Goal: Check status: Check status

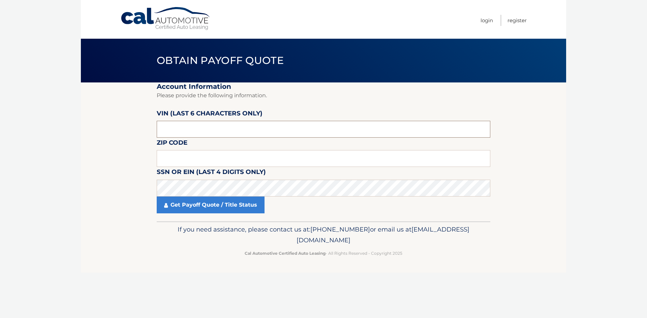
click at [209, 135] on input "text" at bounding box center [323, 129] width 333 height 17
paste input "122847"
type input "122847"
click at [203, 157] on input "text" at bounding box center [323, 158] width 333 height 17
click at [118, 141] on section "Account Information Please provide the following information. VIN (last 6 chara…" at bounding box center [323, 152] width 485 height 139
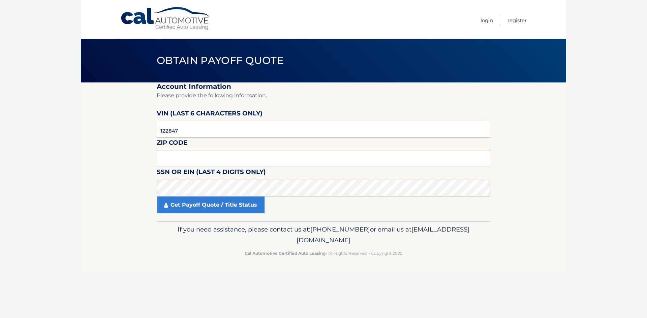
click at [132, 138] on section "Account Information Please provide the following information. VIN (last 6 chara…" at bounding box center [323, 152] width 485 height 139
click at [128, 138] on section "Account Information Please provide the following information. VIN (last 6 chara…" at bounding box center [323, 152] width 485 height 139
click at [194, 159] on input "text" at bounding box center [323, 158] width 333 height 17
type input "11214"
click at [122, 188] on section "Account Information Please provide the following information. VIN (last 6 chara…" at bounding box center [323, 152] width 485 height 139
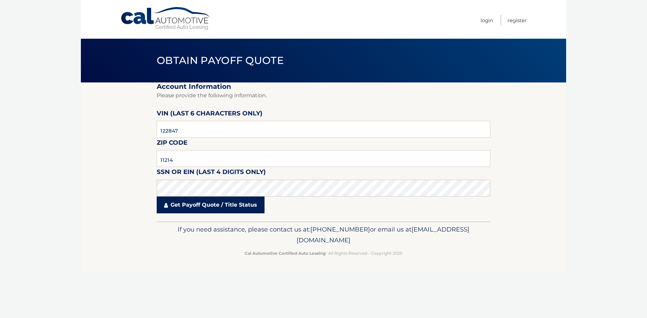
click at [241, 207] on link "Get Payoff Quote / Title Status" at bounding box center [211, 205] width 108 height 17
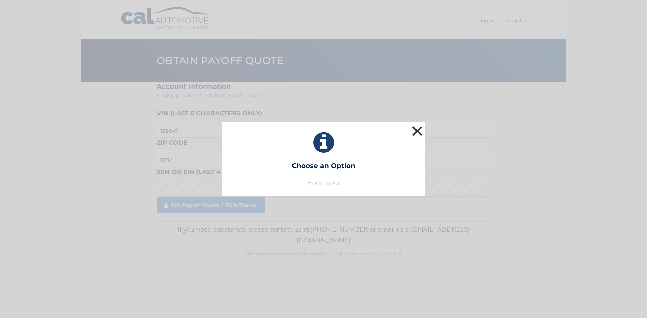
click at [413, 128] on button "×" at bounding box center [416, 130] width 13 height 13
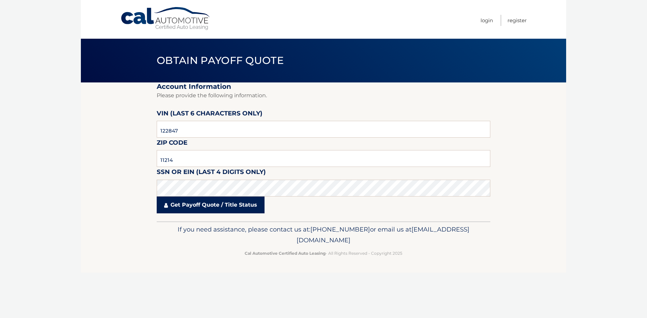
click at [201, 210] on link "Get Payoff Quote / Title Status" at bounding box center [211, 205] width 108 height 17
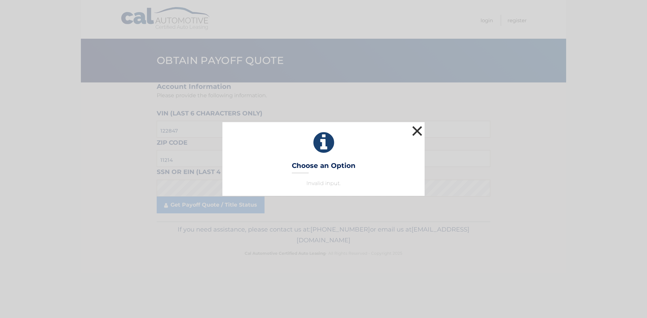
click at [418, 129] on button "×" at bounding box center [416, 130] width 13 height 13
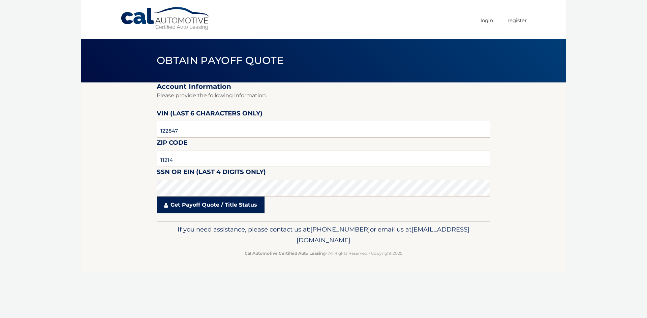
click at [212, 194] on fieldset "Account Information Please provide the following information. VIN (last 6 chara…" at bounding box center [323, 152] width 333 height 139
click at [219, 205] on link "Get Payoff Quote / Title Status" at bounding box center [211, 205] width 108 height 17
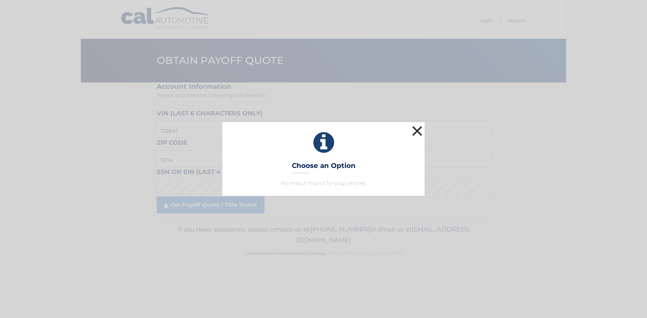
click at [415, 130] on button "×" at bounding box center [416, 130] width 13 height 13
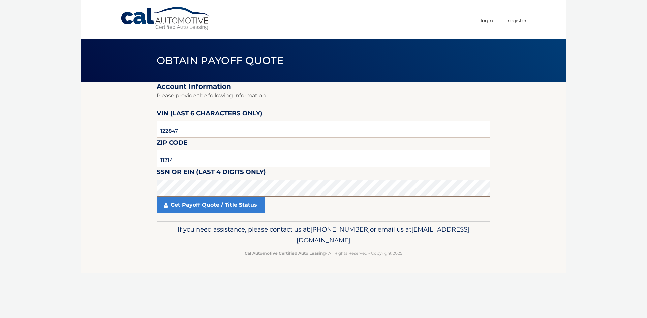
click at [139, 187] on section "Account Information Please provide the following information. VIN (last 6 chara…" at bounding box center [323, 152] width 485 height 139
click at [220, 206] on link "Get Payoff Quote / Title Status" at bounding box center [211, 205] width 108 height 17
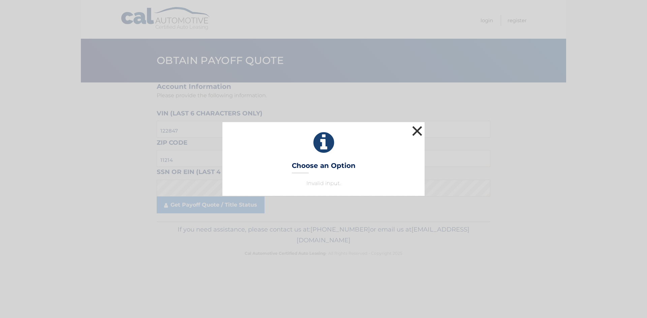
click at [412, 127] on button "×" at bounding box center [416, 130] width 13 height 13
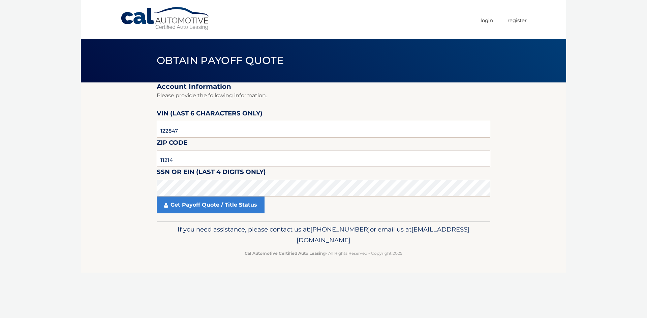
click at [193, 159] on input "11214" at bounding box center [323, 158] width 333 height 17
click at [221, 204] on link "Get Payoff Quote / Title Status" at bounding box center [211, 205] width 108 height 17
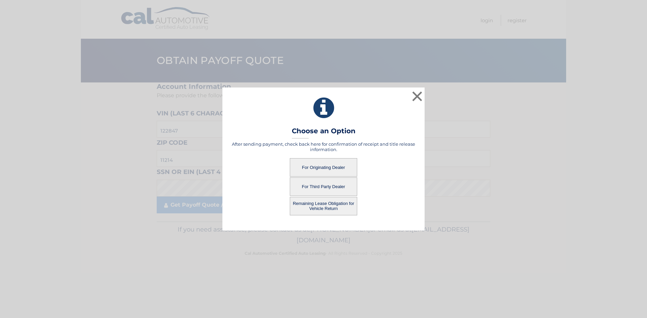
click at [338, 165] on button "For Originating Dealer" at bounding box center [323, 167] width 67 height 19
click at [322, 164] on button "For Originating Dealer" at bounding box center [323, 167] width 67 height 19
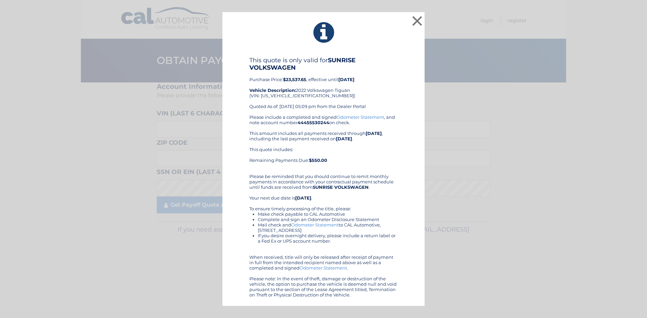
click at [388, 163] on div "This quote includes: Remaining Payments Due: $550.00" at bounding box center [323, 158] width 148 height 22
click at [507, 216] on div "× This quote is only valid for SUNRISE VOLKSWAGEN Purchase Price: $23,537.65 , …" at bounding box center [323, 159] width 641 height 294
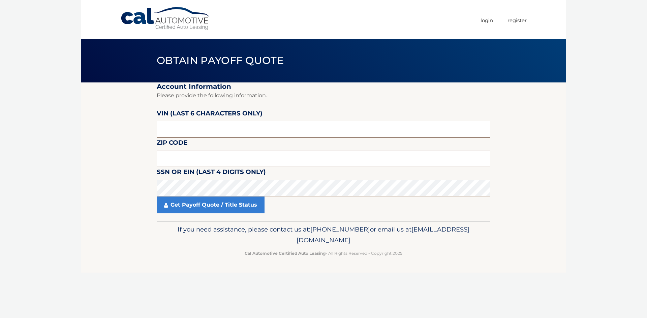
click at [236, 126] on input "text" at bounding box center [323, 129] width 333 height 17
click at [175, 158] on input "text" at bounding box center [323, 158] width 333 height 17
type input "11214"
click at [199, 128] on input "text" at bounding box center [323, 129] width 333 height 17
drag, startPoint x: 199, startPoint y: 128, endPoint x: 153, endPoint y: 131, distance: 45.9
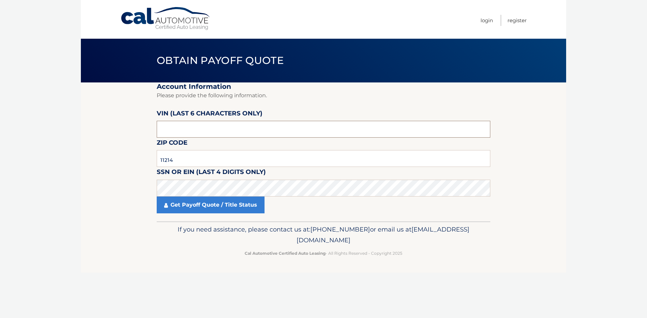
click at [153, 131] on section "Account Information Please provide the following information. [PERSON_NAME] (la…" at bounding box center [323, 152] width 485 height 139
type input "122847"
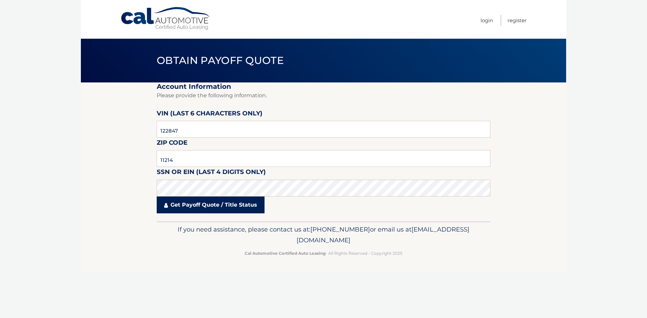
click at [199, 204] on link "Get Payoff Quote / Title Status" at bounding box center [211, 205] width 108 height 17
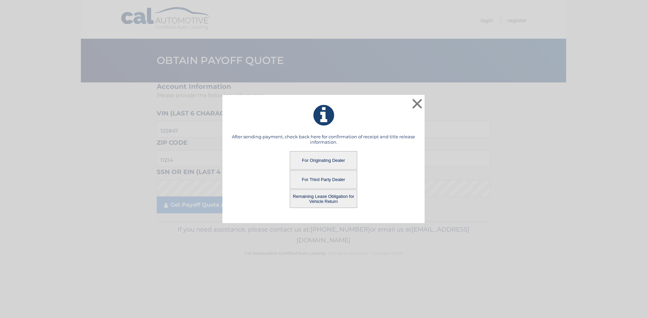
click at [332, 181] on button "For Third Party Dealer" at bounding box center [323, 179] width 67 height 19
click at [338, 176] on button "For Third Party Dealer" at bounding box center [323, 179] width 67 height 19
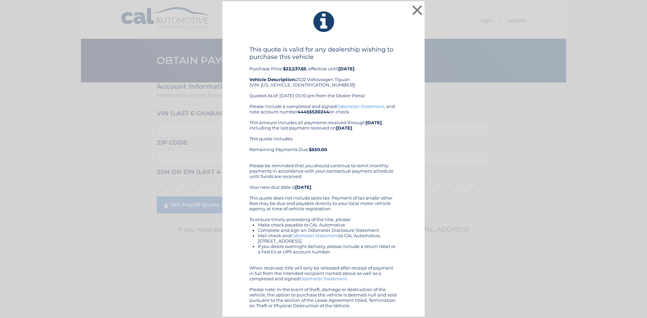
click at [379, 168] on div "Please include a completed and signed Odometer Statement , and note account num…" at bounding box center [323, 206] width 148 height 205
click at [420, 11] on button "×" at bounding box center [416, 9] width 13 height 13
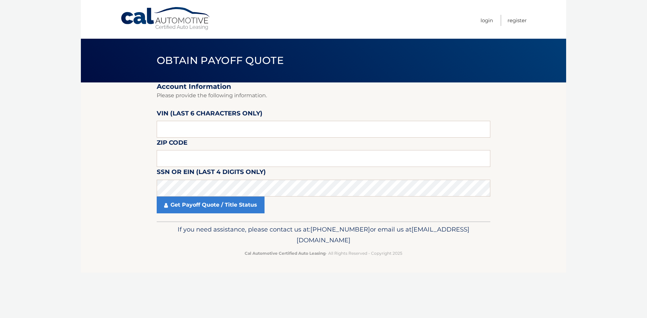
drag, startPoint x: 217, startPoint y: 15, endPoint x: 186, endPoint y: 1, distance: 34.0
click at [216, 15] on div "Menu Login Register" at bounding box center [323, 19] width 406 height 39
click at [448, 23] on nav "Menu Login Register" at bounding box center [372, 19] width 310 height 39
drag, startPoint x: 552, startPoint y: 27, endPoint x: 533, endPoint y: 0, distance: 33.4
click at [551, 25] on div "Cal Automotive Menu Login Register" at bounding box center [323, 19] width 485 height 39
